Goal: Task Accomplishment & Management: Use online tool/utility

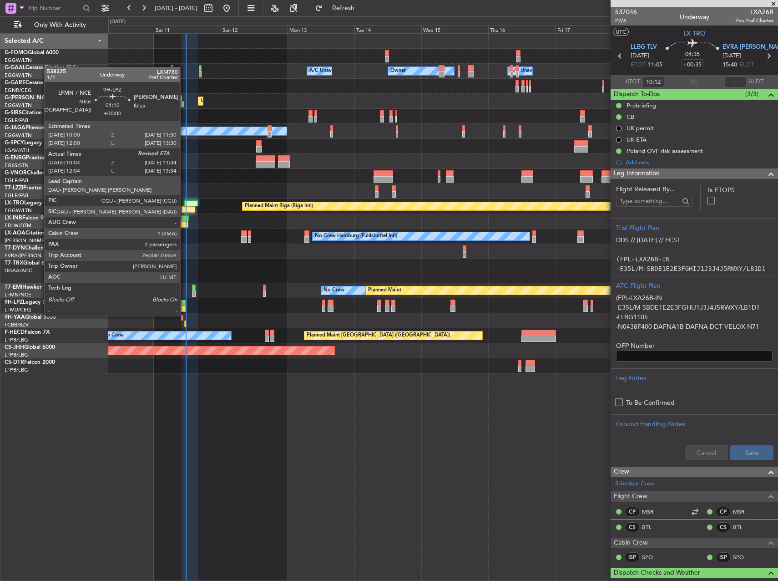
click at [184, 307] on div at bounding box center [183, 308] width 5 height 6
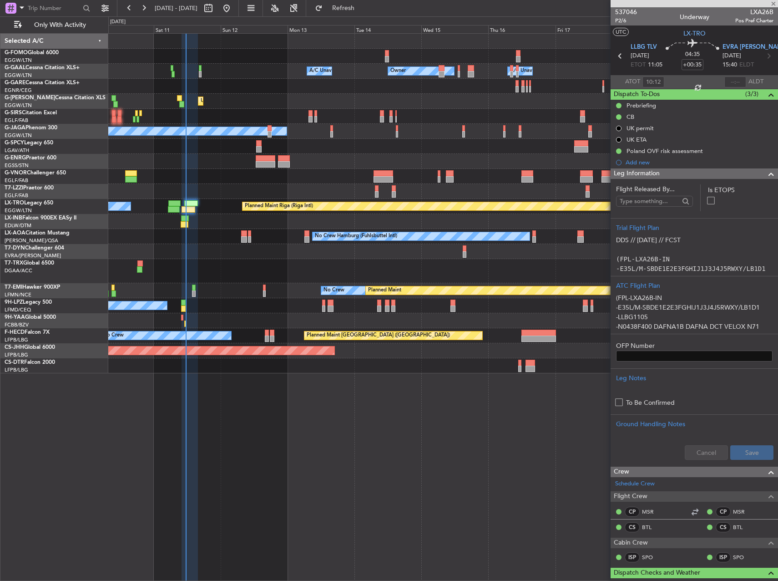
type input "10:19"
type input "2"
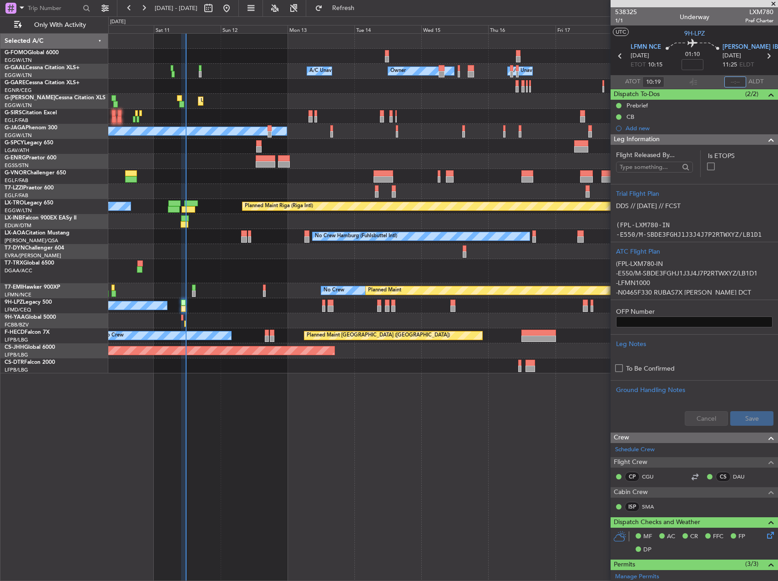
click at [733, 82] on input "text" at bounding box center [736, 81] width 22 height 11
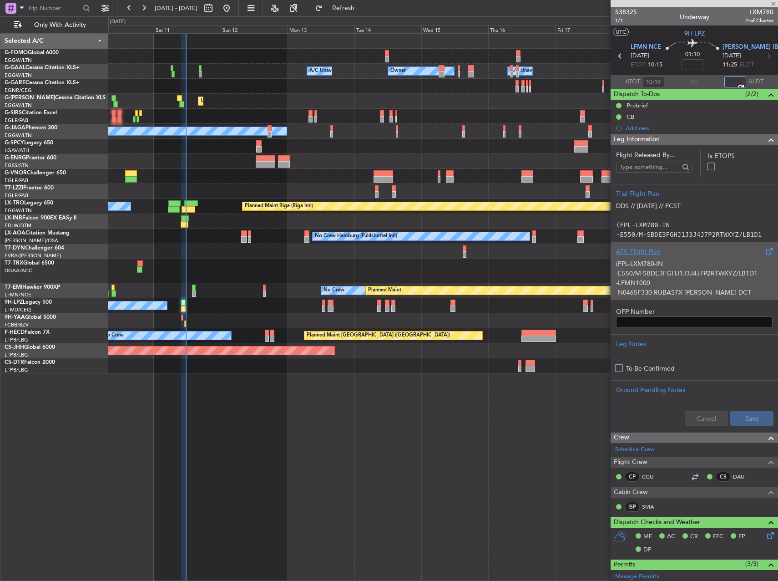
type input "11:31"
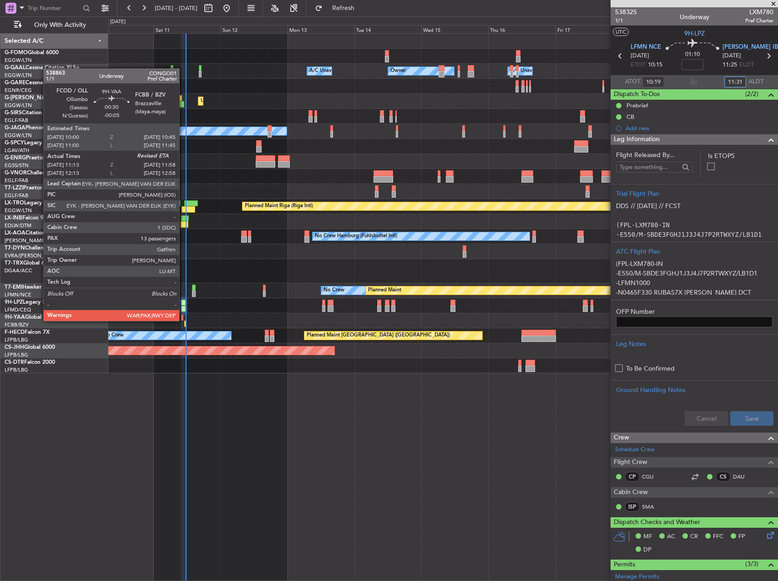
click at [183, 320] on div at bounding box center [182, 318] width 2 height 6
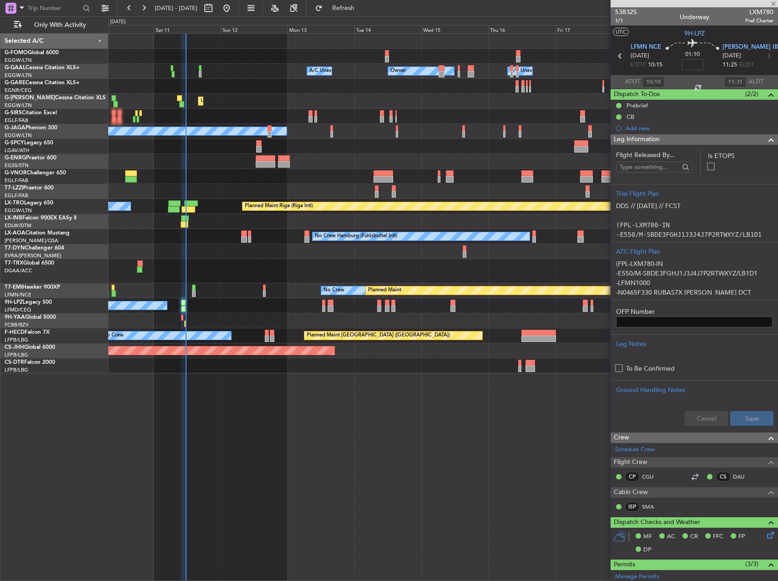
type input "-00:05"
type input "11:23"
type input "13"
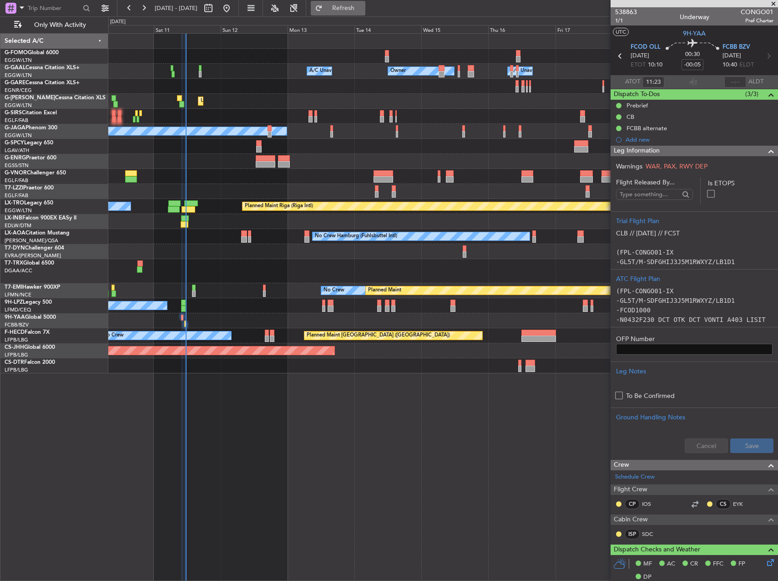
click at [356, 9] on span "Refresh" at bounding box center [344, 8] width 38 height 6
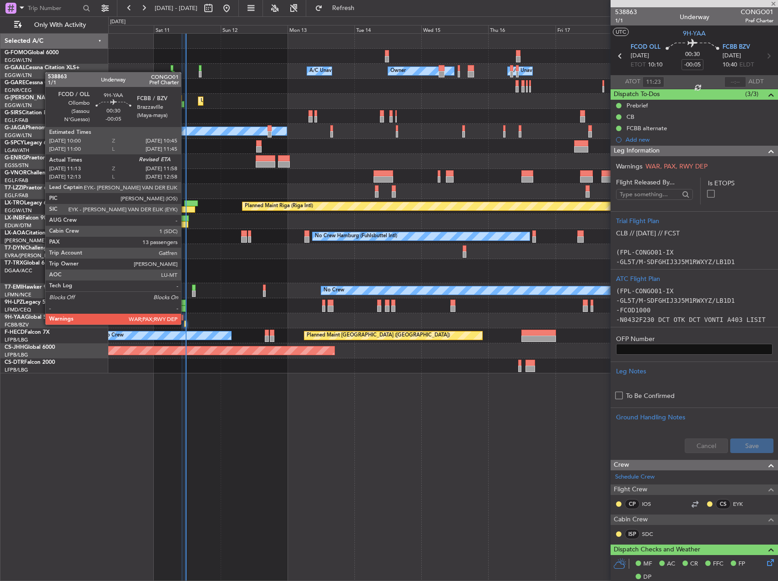
click at [185, 324] on div at bounding box center [185, 323] width 2 height 6
